Goal: Use online tool/utility: Use online tool/utility

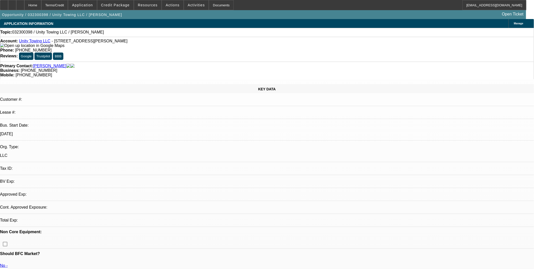
select select "0"
select select "2"
select select "0.1"
select select "1"
select select "2"
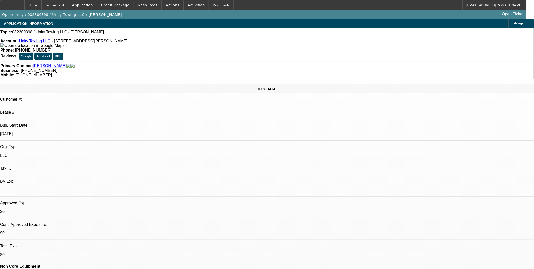
select select "4"
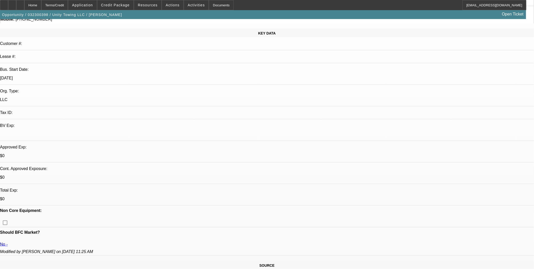
scroll to position [56, 0]
click at [129, 5] on span "Credit Package" at bounding box center [115, 5] width 29 height 4
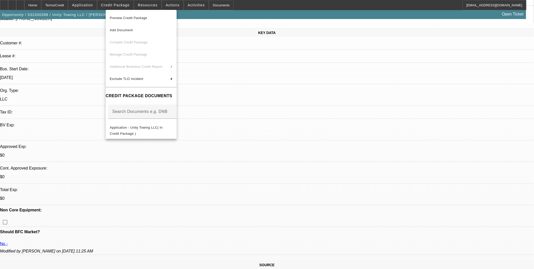
click at [123, 16] on span "Preview Credit Package" at bounding box center [129, 18] width 38 height 4
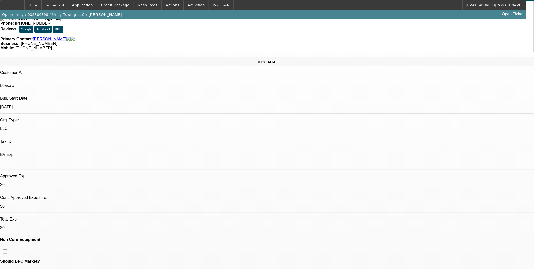
scroll to position [0, 0]
